Goal: Task Accomplishment & Management: Complete application form

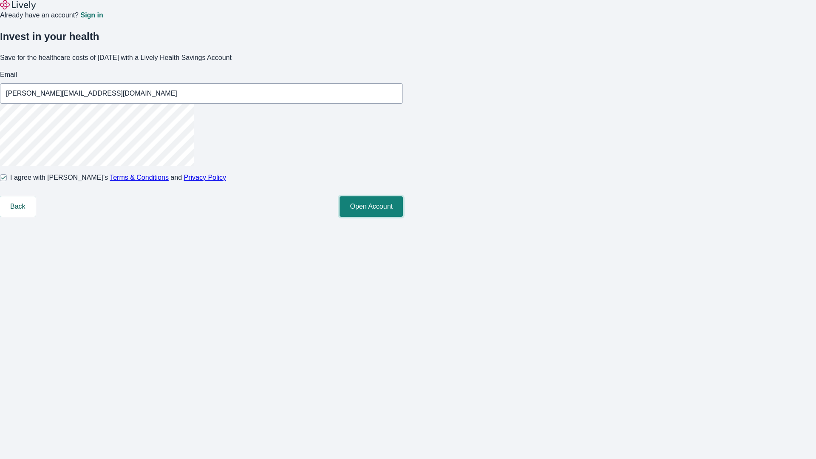
click at [403, 217] on button "Open Account" at bounding box center [371, 206] width 63 height 20
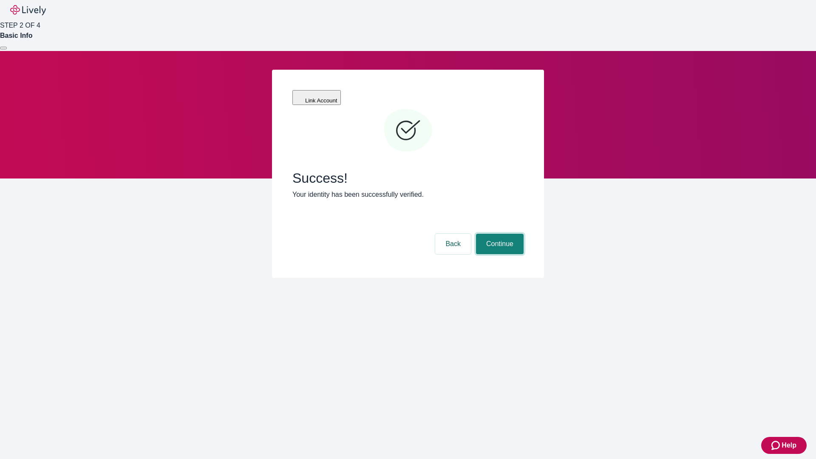
click at [499, 234] on button "Continue" at bounding box center [500, 244] width 48 height 20
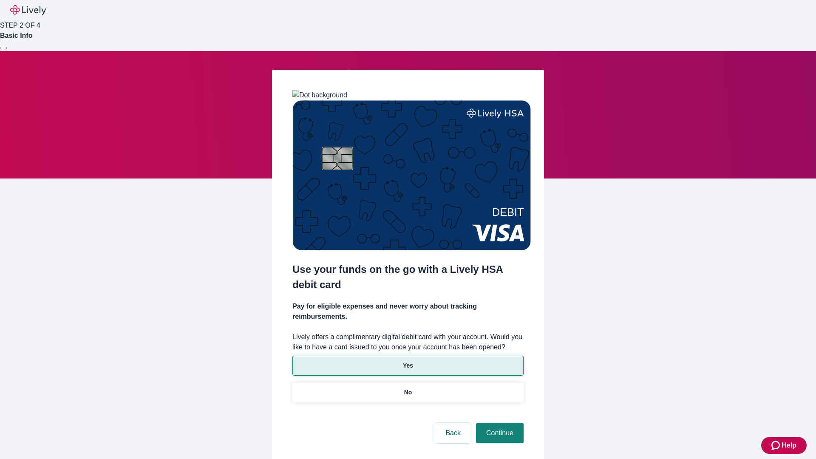
click at [408, 361] on p "Yes" at bounding box center [408, 365] width 10 height 9
click at [499, 423] on button "Continue" at bounding box center [500, 433] width 48 height 20
